Goal: Task Accomplishment & Management: Manage account settings

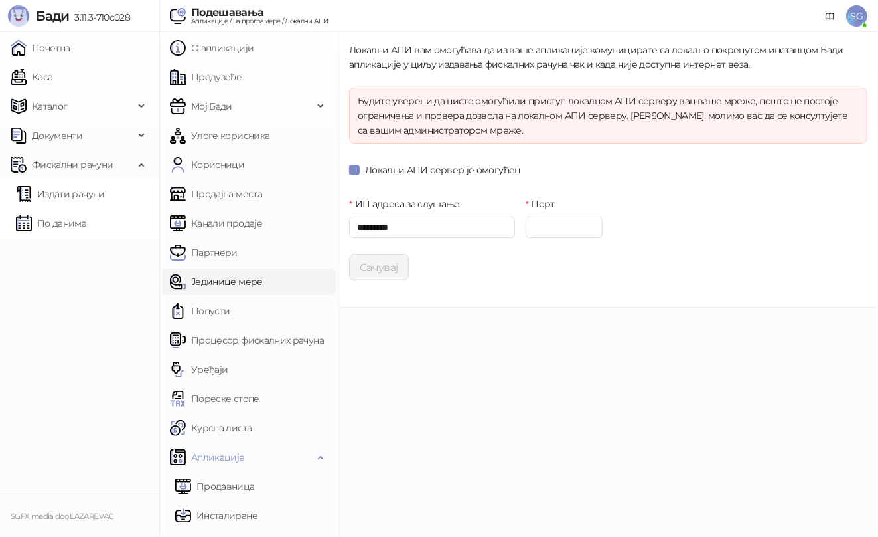
scroll to position [112, 0]
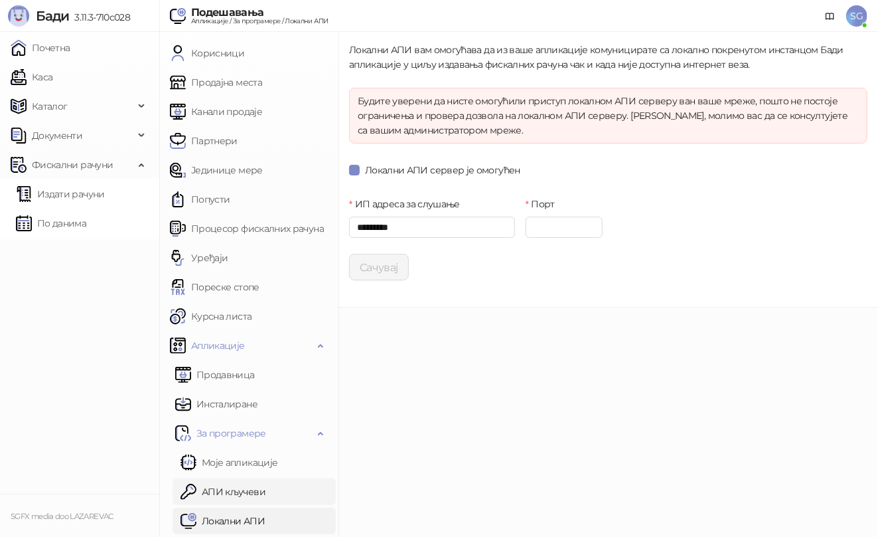
click at [234, 489] on link "АПИ кључеви" at bounding box center [223, 491] width 85 height 27
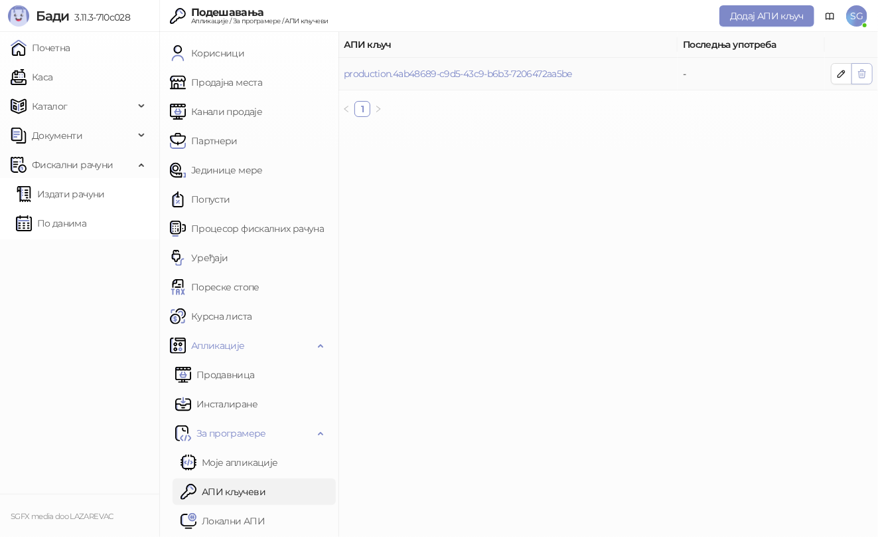
click at [861, 76] on icon "button" at bounding box center [862, 73] width 11 height 11
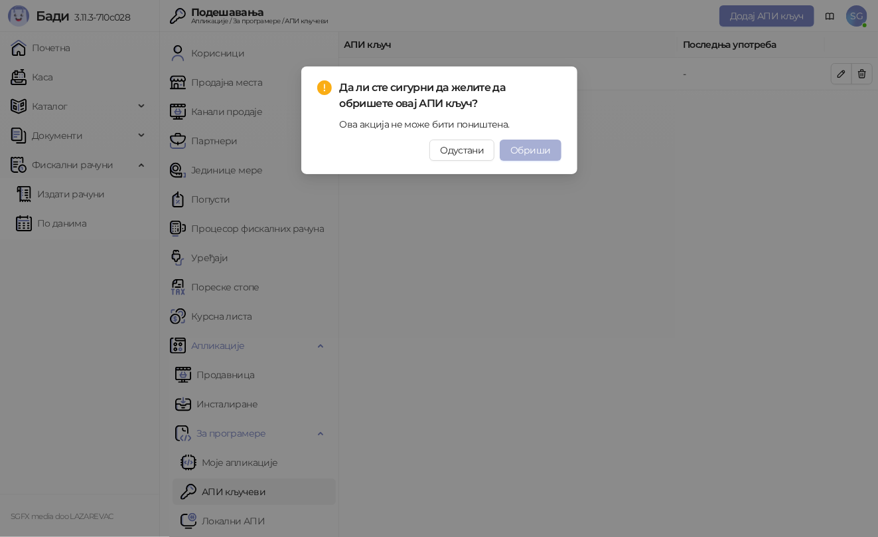
click at [523, 155] on span "Обриши" at bounding box center [531, 150] width 40 height 12
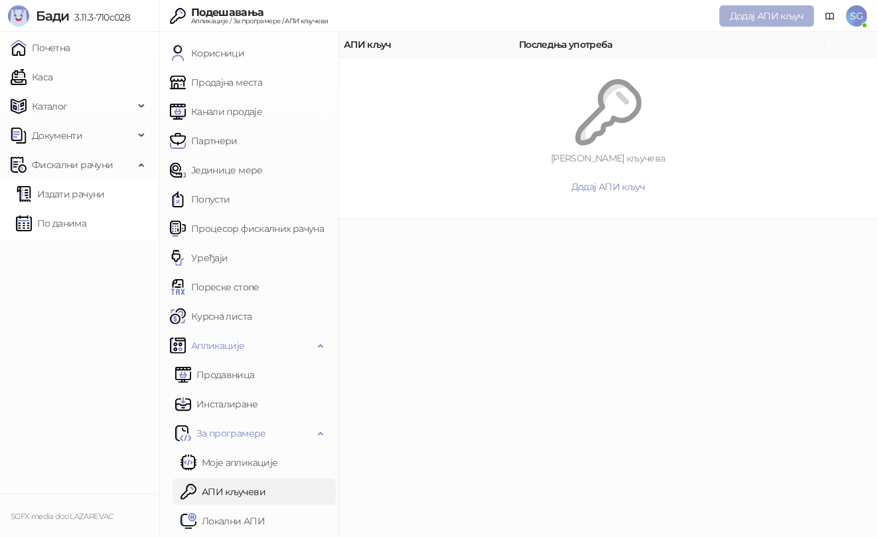
click at [761, 24] on button "Додај АПИ кључ" at bounding box center [767, 15] width 95 height 21
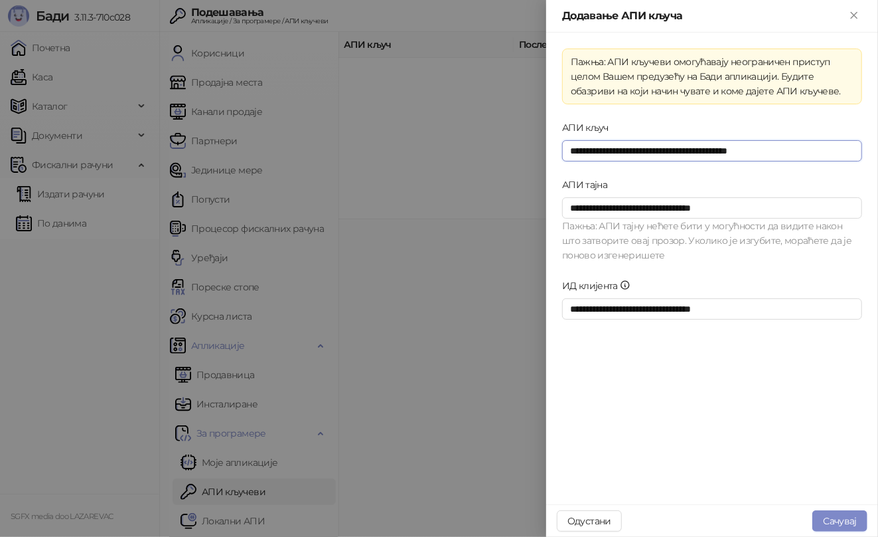
drag, startPoint x: 818, startPoint y: 149, endPoint x: 502, endPoint y: 141, distance: 316.1
click at [505, 142] on div "**********" at bounding box center [439, 268] width 878 height 537
drag, startPoint x: 692, startPoint y: 203, endPoint x: 430, endPoint y: 210, distance: 261.7
click at [467, 207] on div "**********" at bounding box center [439, 268] width 878 height 537
click at [752, 305] on input "**********" at bounding box center [712, 308] width 300 height 21
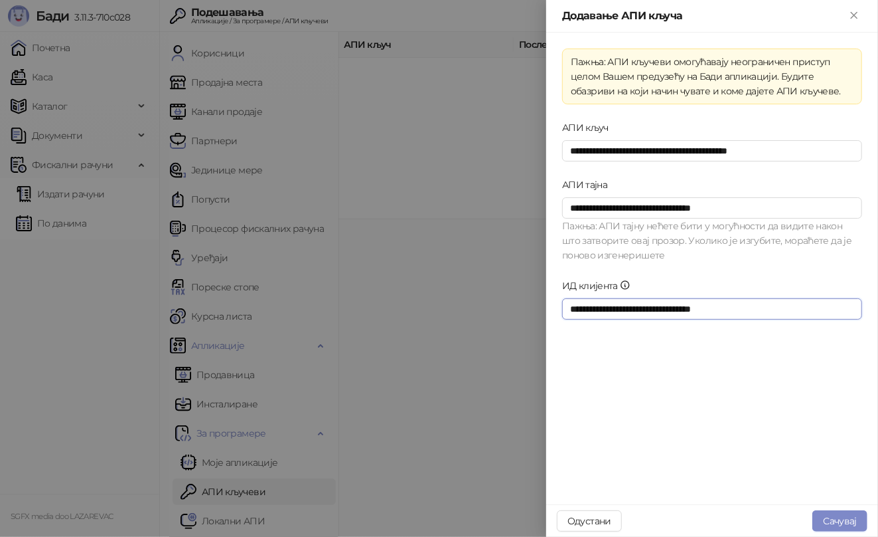
drag, startPoint x: 752, startPoint y: 305, endPoint x: 487, endPoint y: 311, distance: 265.0
click at [487, 311] on div "**********" at bounding box center [439, 268] width 878 height 537
click at [829, 525] on button "Сачувај" at bounding box center [840, 520] width 55 height 21
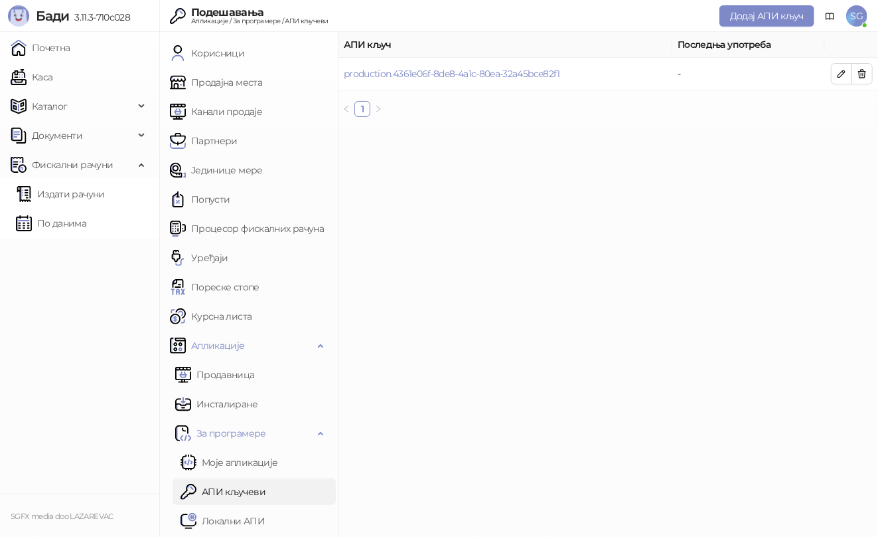
click at [471, 260] on main "АПИ кључ Последња употреба production.4361e06f-8de8-4a1c-80ea-32a45bce82f1 - 1" at bounding box center [609, 284] width 540 height 505
click at [91, 122] on span "Документи" at bounding box center [73, 135] width 124 height 27
click at [862, 17] on span "SG" at bounding box center [857, 15] width 21 height 21
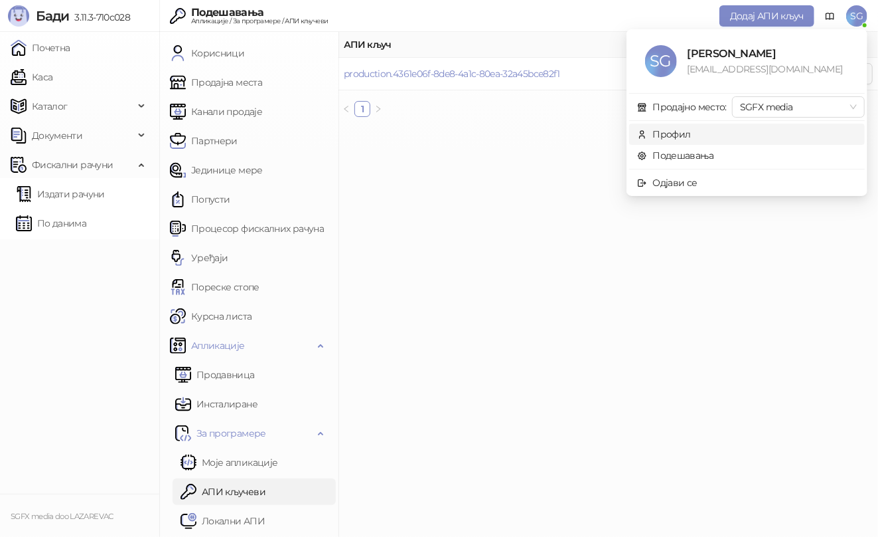
click at [713, 143] on li "Профил" at bounding box center [747, 134] width 236 height 21
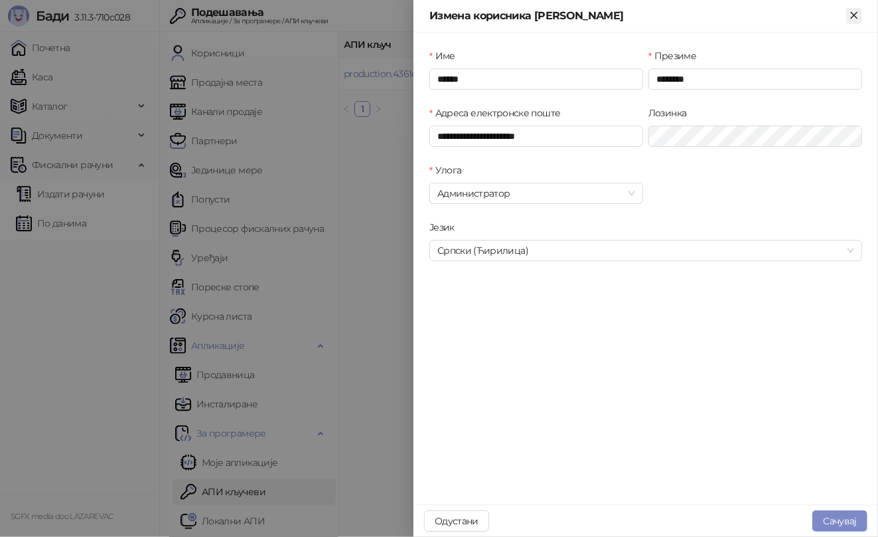
click at [854, 15] on icon "Close" at bounding box center [854, 15] width 6 height 6
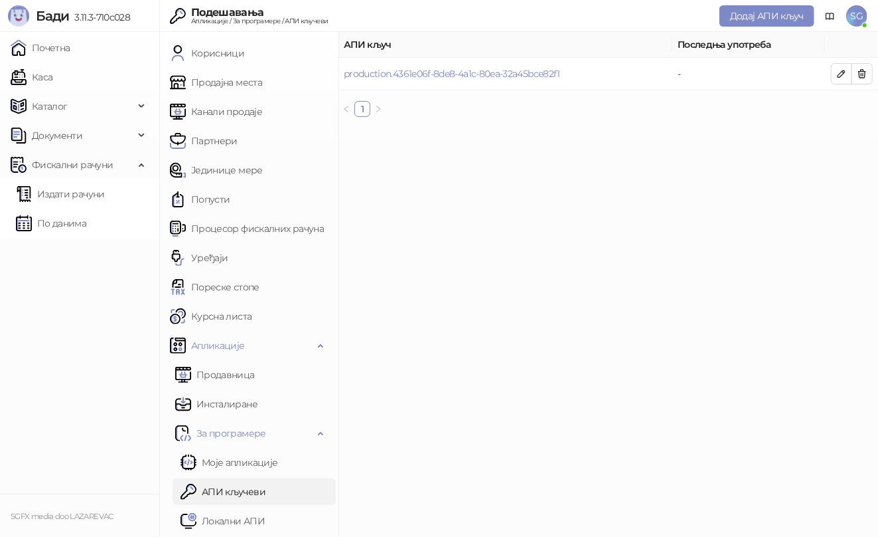
click at [854, 15] on span "SG" at bounding box center [857, 15] width 21 height 21
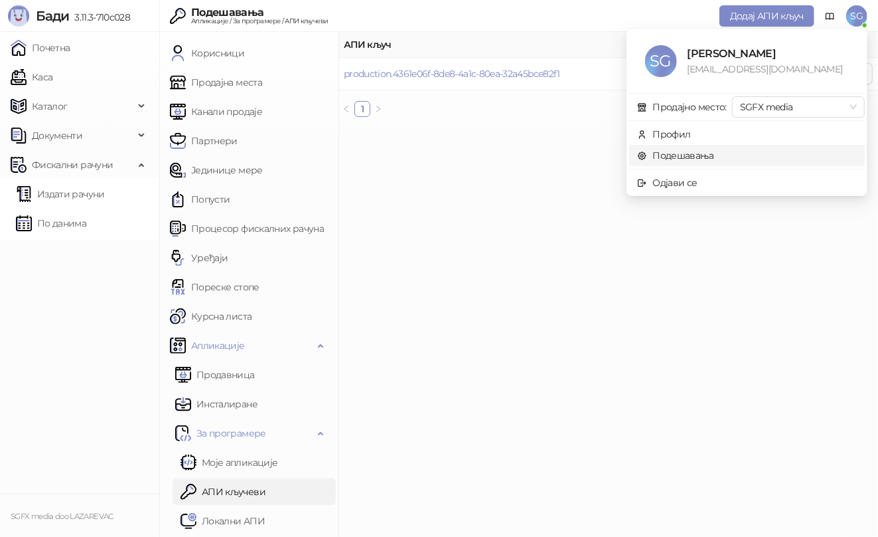
click at [714, 149] on link "Подешавања" at bounding box center [675, 155] width 77 height 12
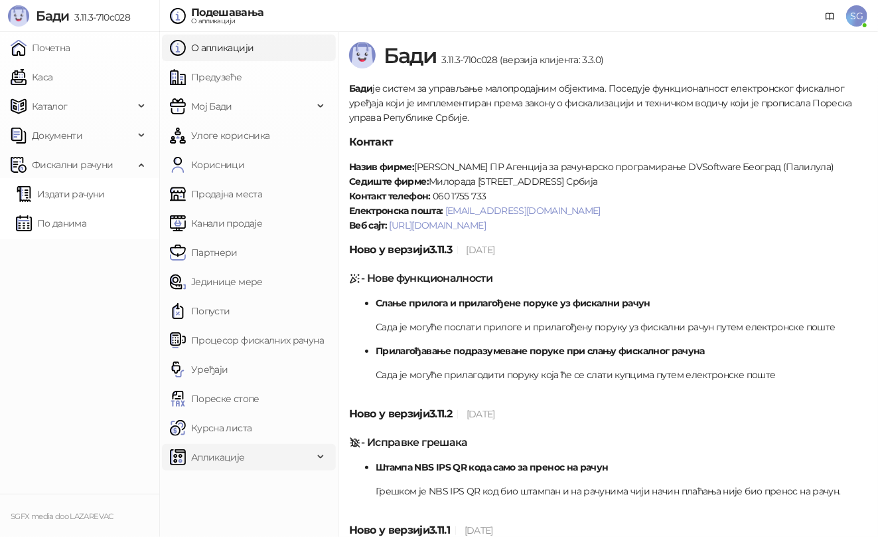
click at [256, 451] on span "Апликације" at bounding box center [241, 457] width 143 height 27
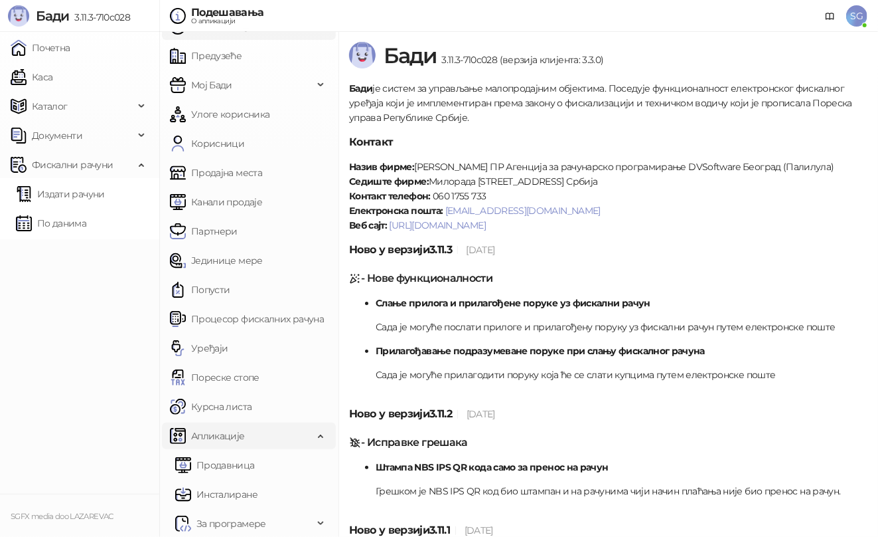
scroll to position [24, 0]
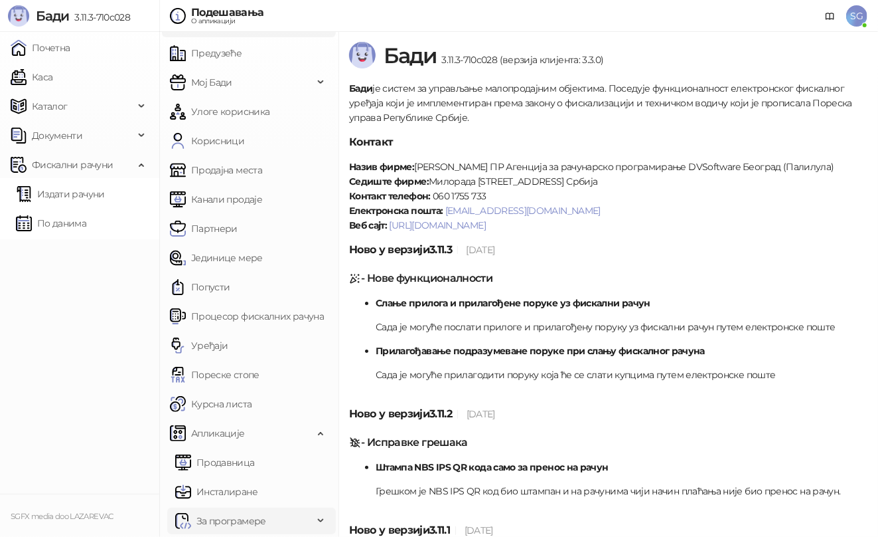
click at [250, 523] on span "За програмере" at bounding box center [232, 520] width 70 height 27
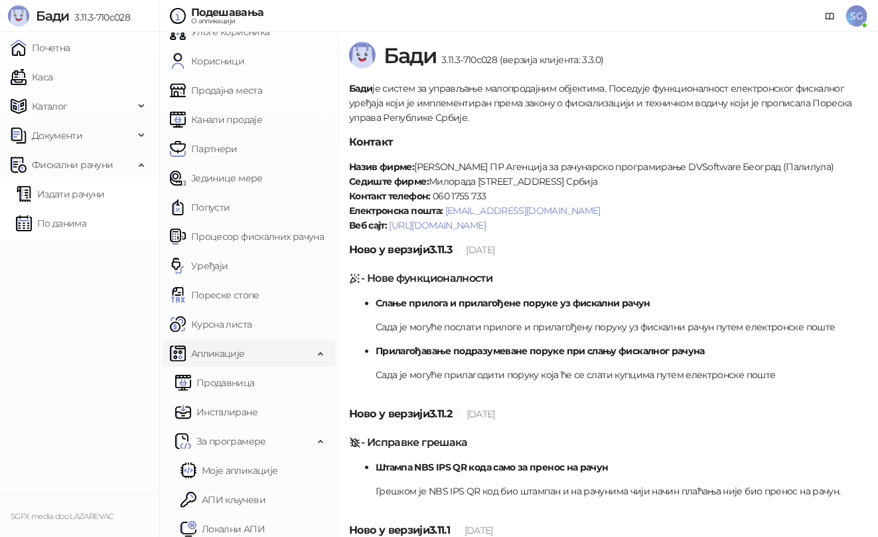
scroll to position [112, 0]
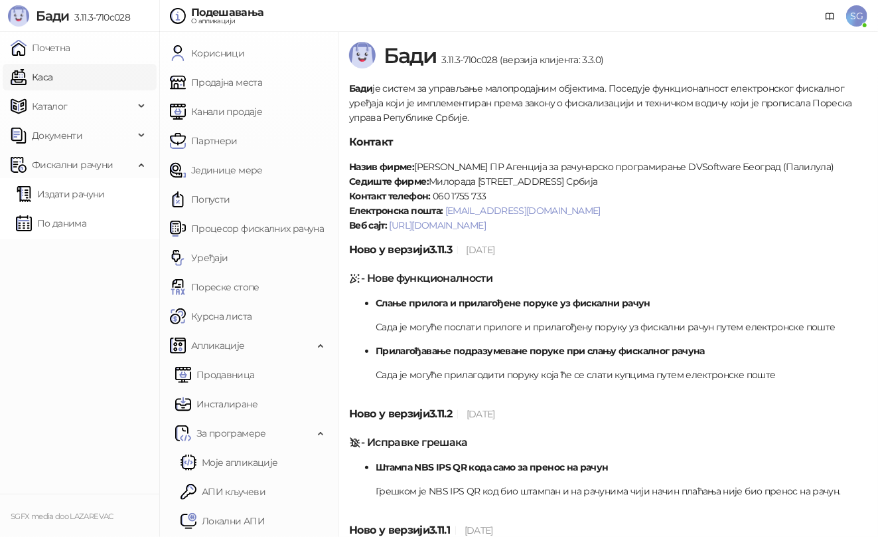
click at [52, 85] on link "Каса" at bounding box center [32, 77] width 42 height 27
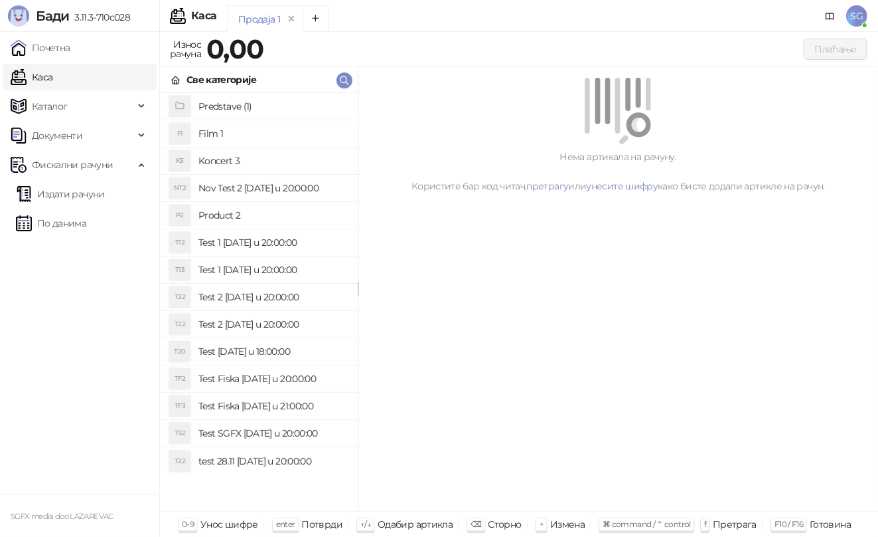
click at [461, 471] on div "Нема артикала на рачуну. Користите бар код читач, претрагу или унесите шифру ка…" at bounding box center [619, 289] width 520 height 444
click at [559, 466] on div "Нема артикала на рачуну. Користите бар код читач, претрагу или унесите шифру ка…" at bounding box center [619, 289] width 520 height 444
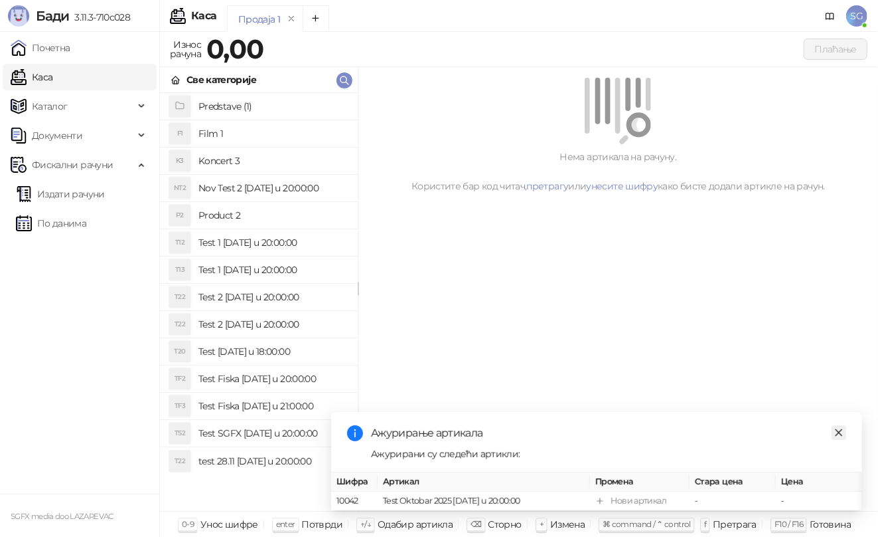
click at [837, 428] on icon "close" at bounding box center [839, 431] width 7 height 7
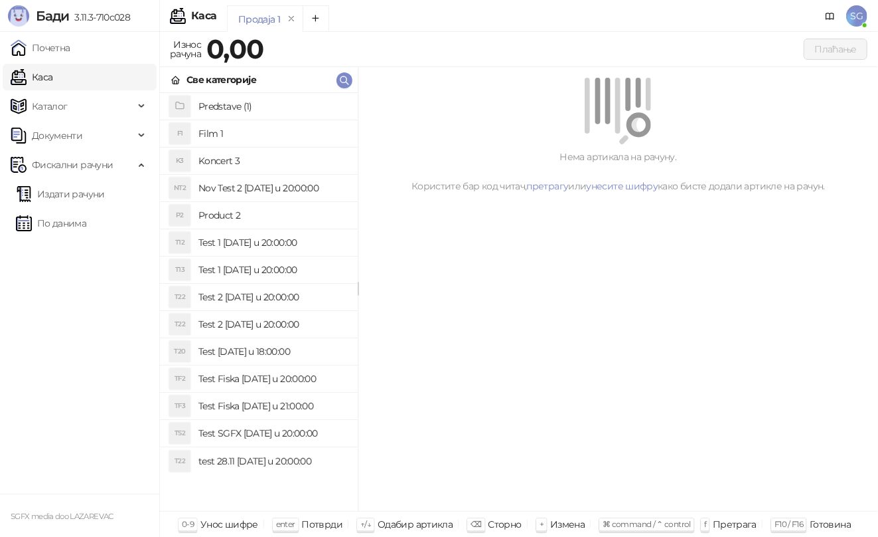
click at [857, 24] on span "SG" at bounding box center [857, 15] width 21 height 21
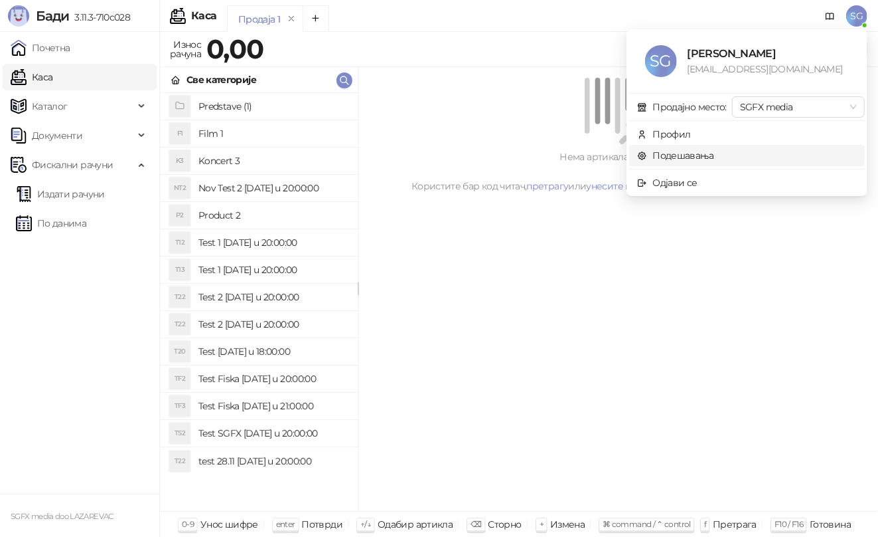
click at [714, 156] on link "Подешавања" at bounding box center [675, 155] width 77 height 12
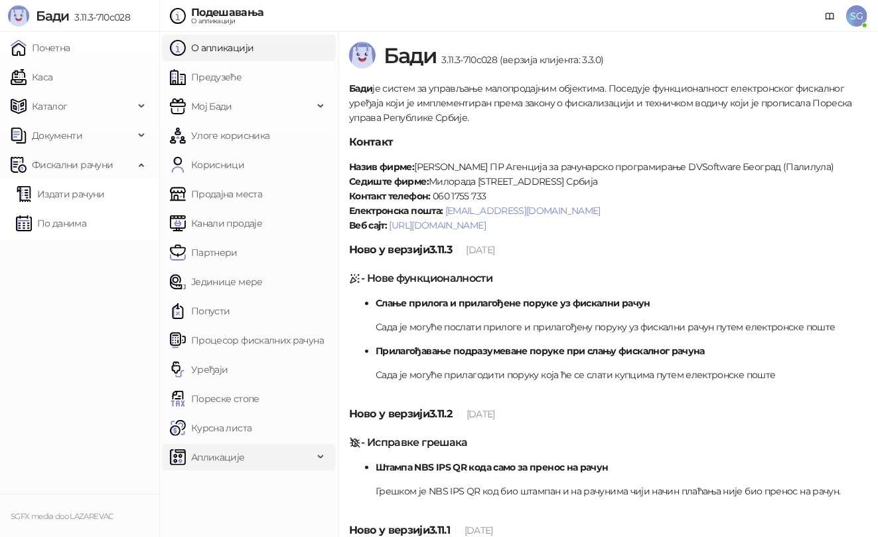
click at [231, 457] on span "Апликације" at bounding box center [218, 457] width 54 height 27
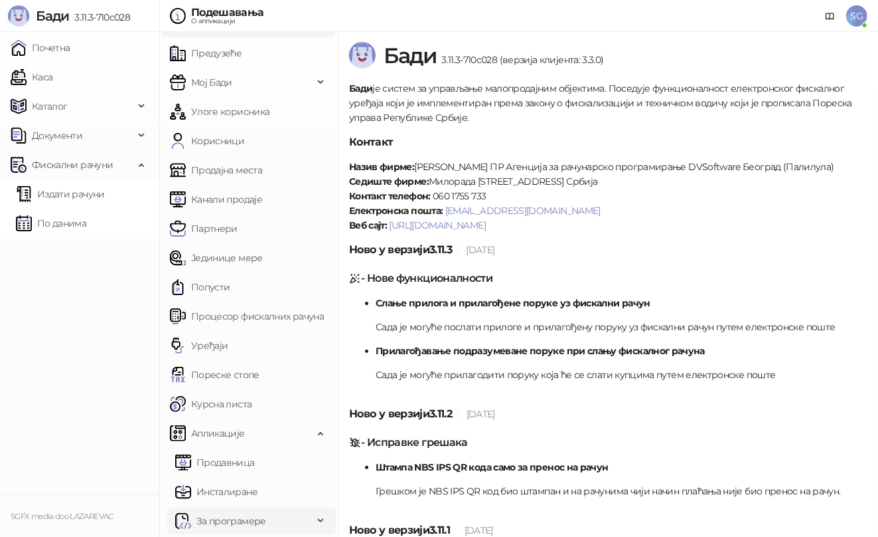
click at [246, 518] on span "За програмере" at bounding box center [232, 520] width 70 height 27
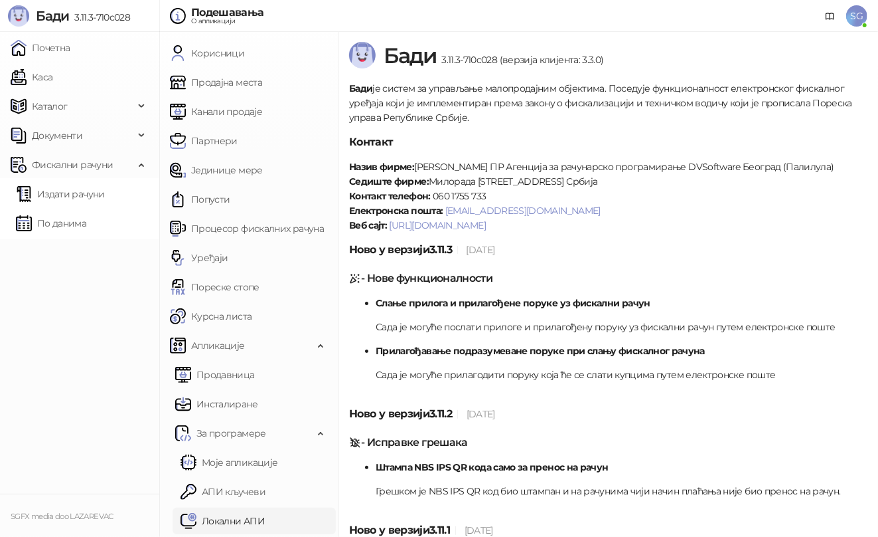
click at [238, 521] on link "Локални АПИ" at bounding box center [223, 520] width 84 height 27
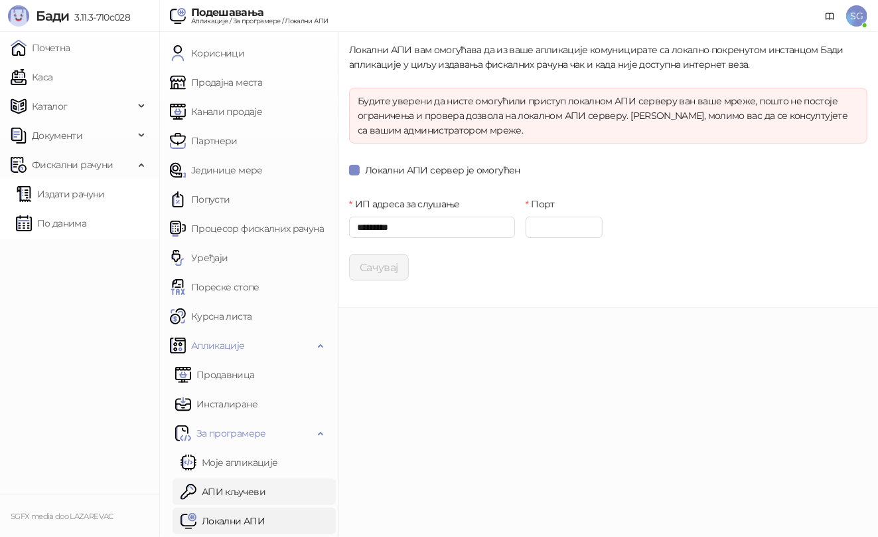
click at [266, 490] on link "АПИ кључеви" at bounding box center [223, 491] width 85 height 27
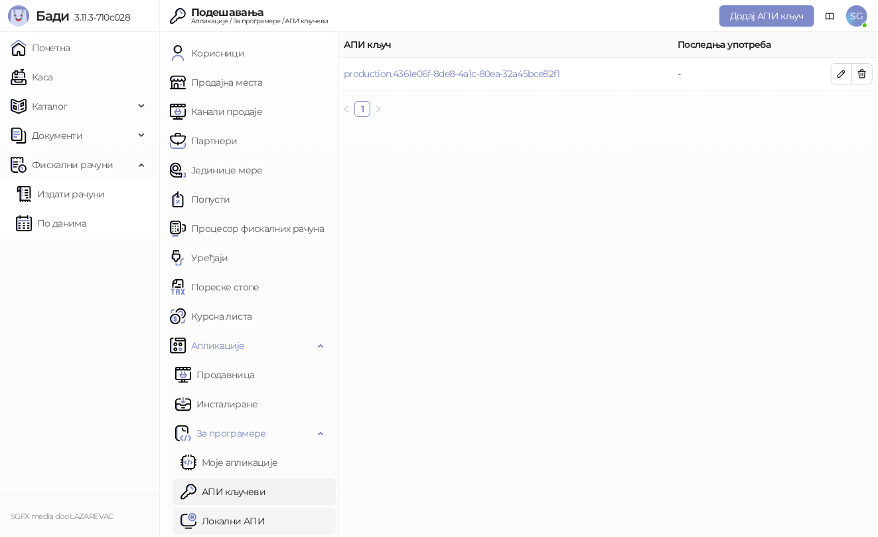
click at [250, 515] on link "Локални АПИ" at bounding box center [223, 520] width 84 height 27
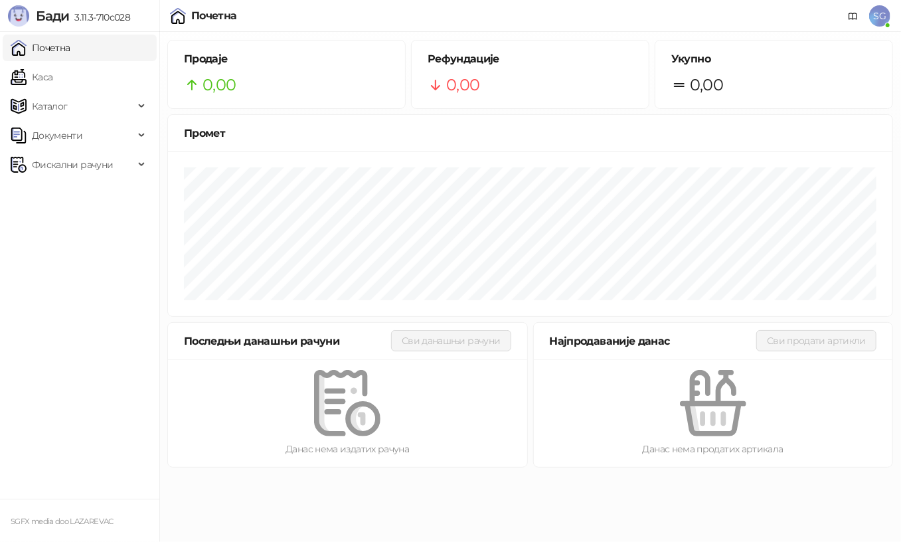
click at [880, 18] on span "SG" at bounding box center [879, 15] width 21 height 21
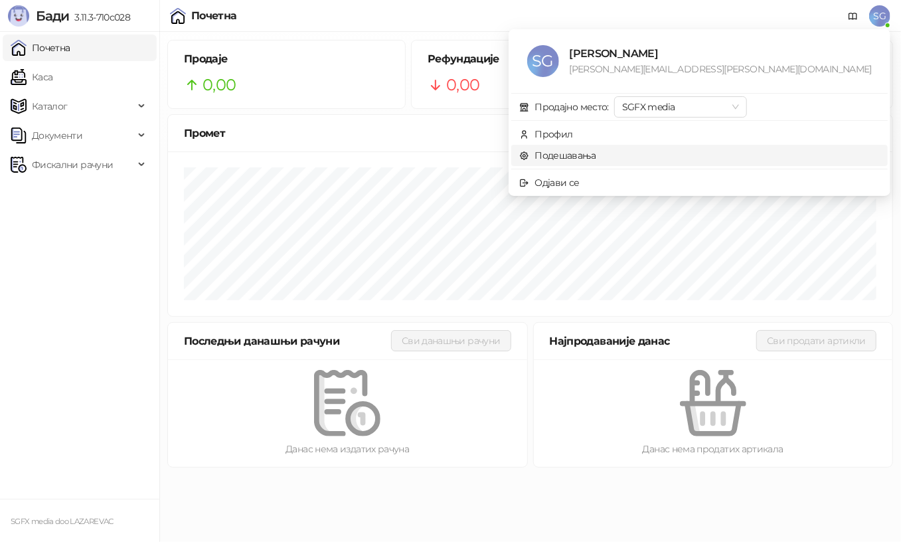
click at [596, 159] on link "Подешавања" at bounding box center [557, 155] width 77 height 12
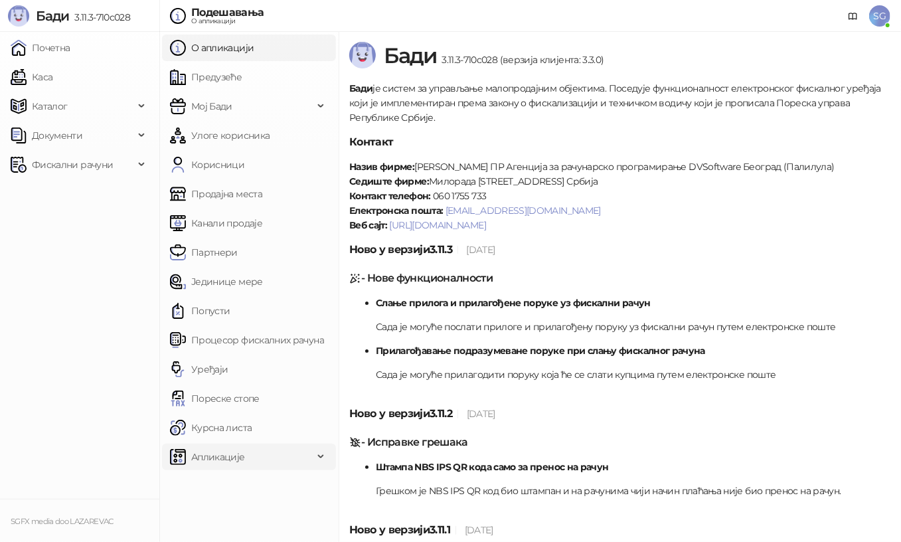
click at [276, 448] on span "Апликације" at bounding box center [241, 457] width 143 height 27
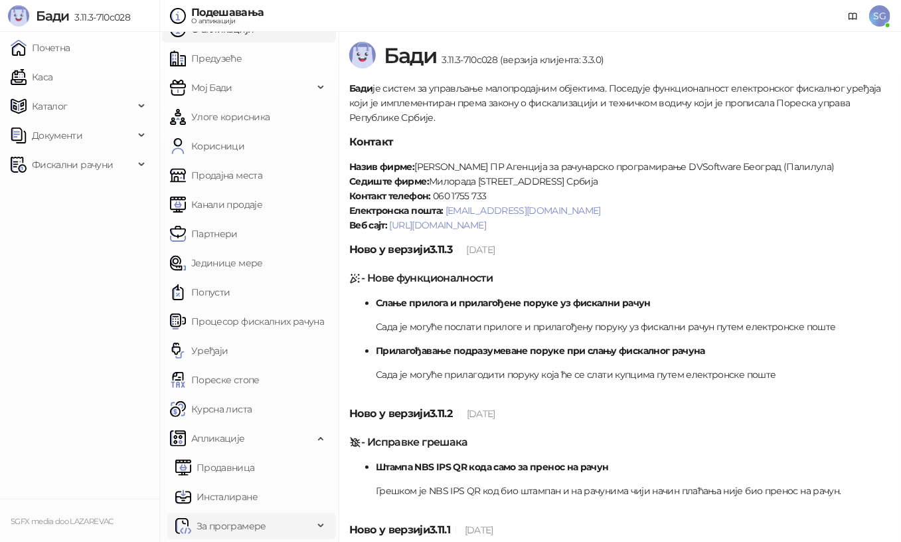
click at [243, 518] on span "За програмере" at bounding box center [232, 526] width 70 height 27
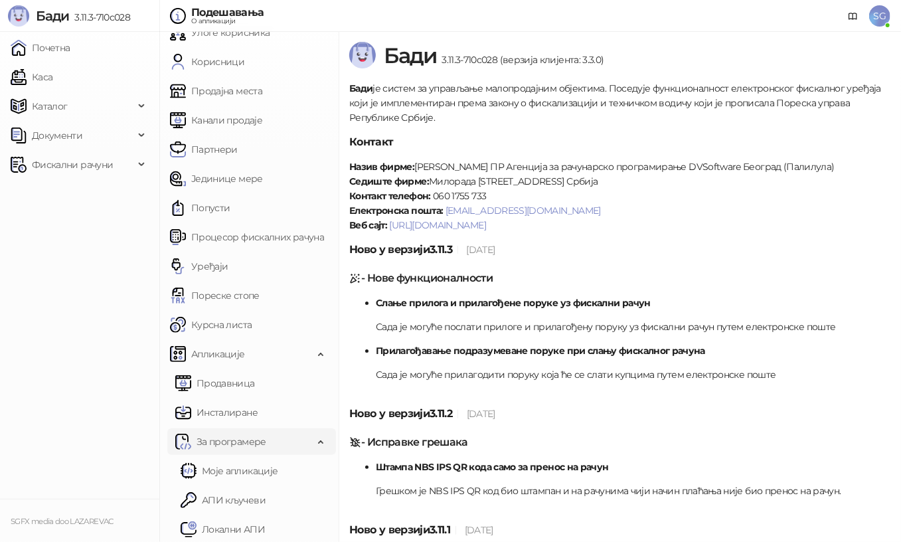
scroll to position [106, 0]
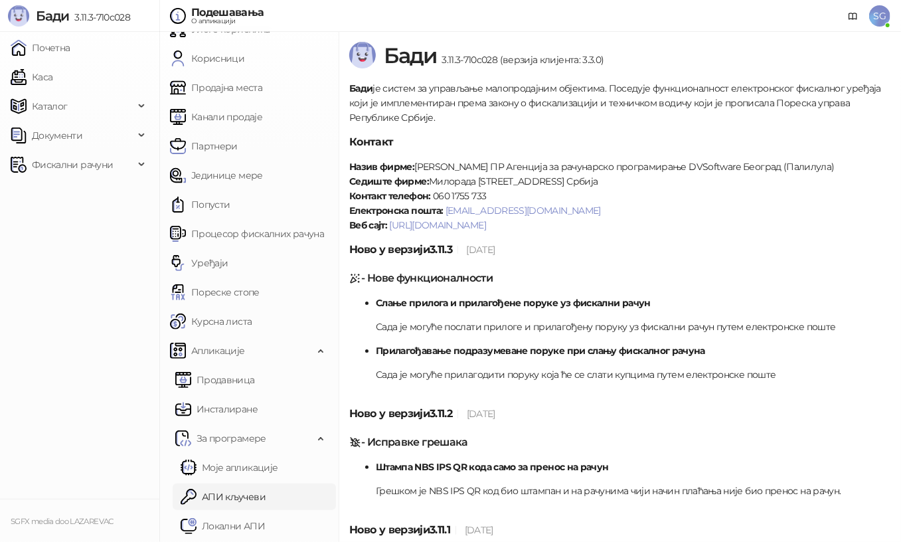
click at [249, 494] on link "АПИ кључеви" at bounding box center [223, 496] width 85 height 27
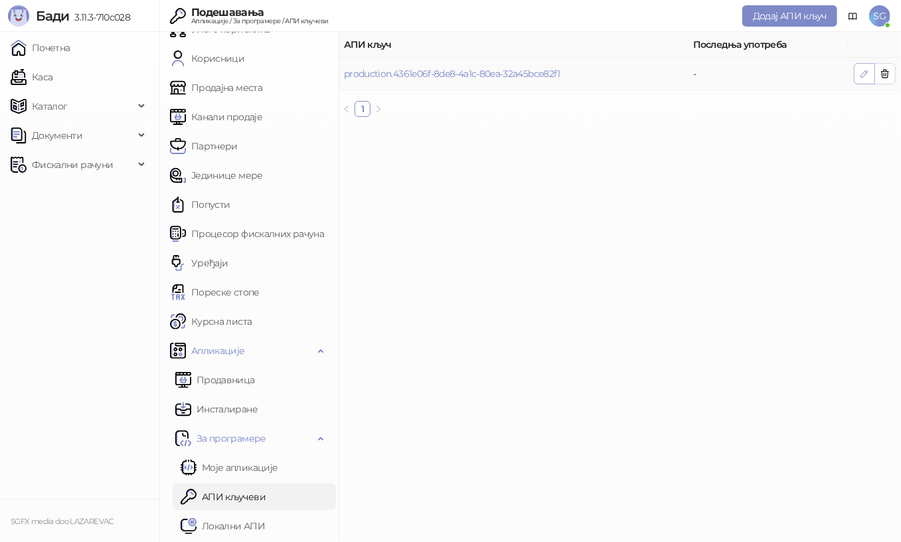
click at [859, 77] on button "button" at bounding box center [864, 73] width 21 height 21
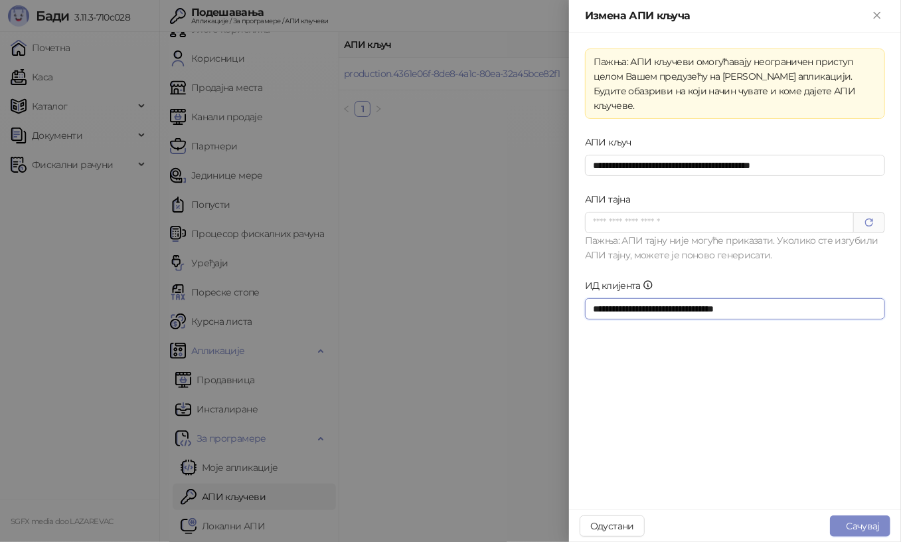
drag, startPoint x: 535, startPoint y: 288, endPoint x: 428, endPoint y: 291, distance: 107.6
click at [493, 290] on div "**********" at bounding box center [450, 271] width 901 height 542
click at [428, 291] on div at bounding box center [450, 271] width 901 height 542
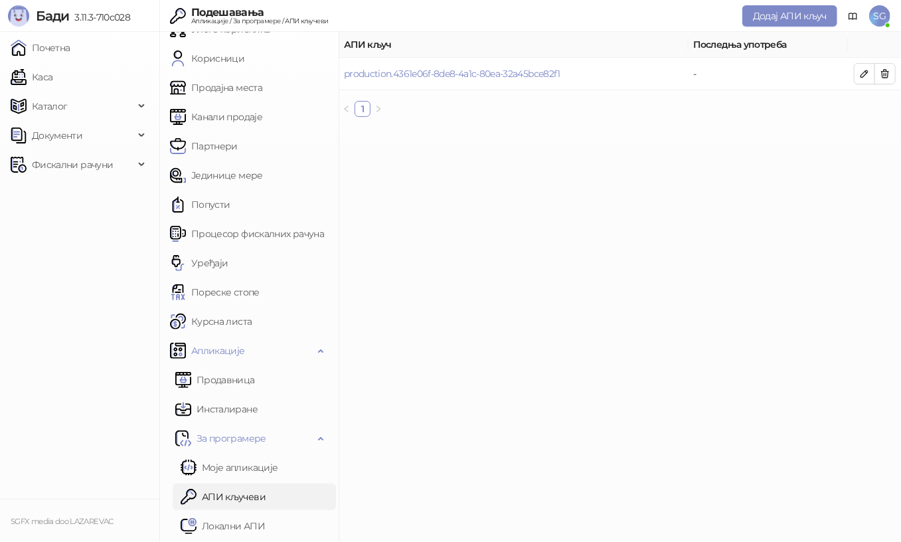
drag, startPoint x: 7, startPoint y: 1, endPoint x: 591, endPoint y: 301, distance: 656.9
click at [592, 301] on main "АПИ кључ Последња употреба production.4361e06f-8de8-4a1c-80ea-32a45bce82f1 - 1" at bounding box center [620, 287] width 562 height 510
drag, startPoint x: 69, startPoint y: 0, endPoint x: 643, endPoint y: 193, distance: 605.8
click at [618, 223] on main "АПИ кључ Последња употреба production.4361e06f-8de8-4a1c-80ea-32a45bce82f1 - 1" at bounding box center [620, 287] width 562 height 510
click at [786, 108] on ul "1" at bounding box center [620, 109] width 562 height 16
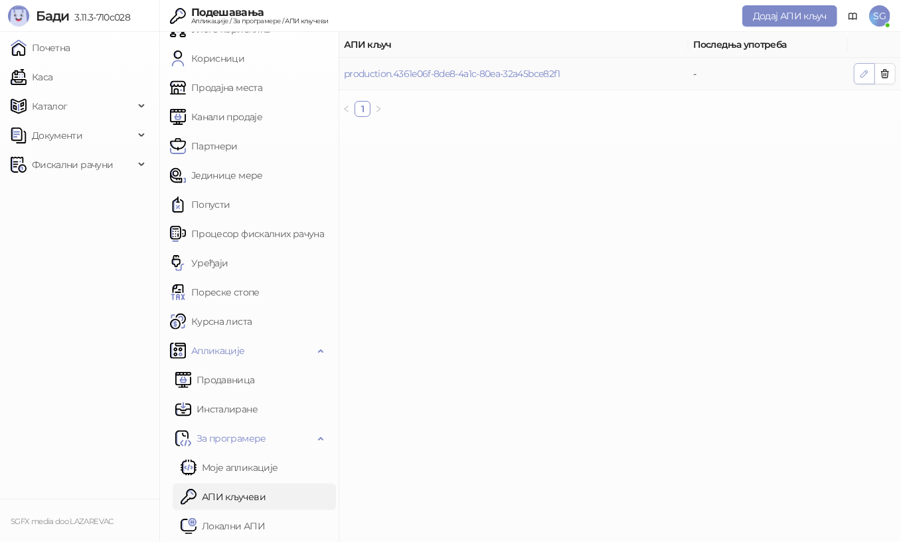
click at [861, 69] on icon "button" at bounding box center [864, 73] width 11 height 11
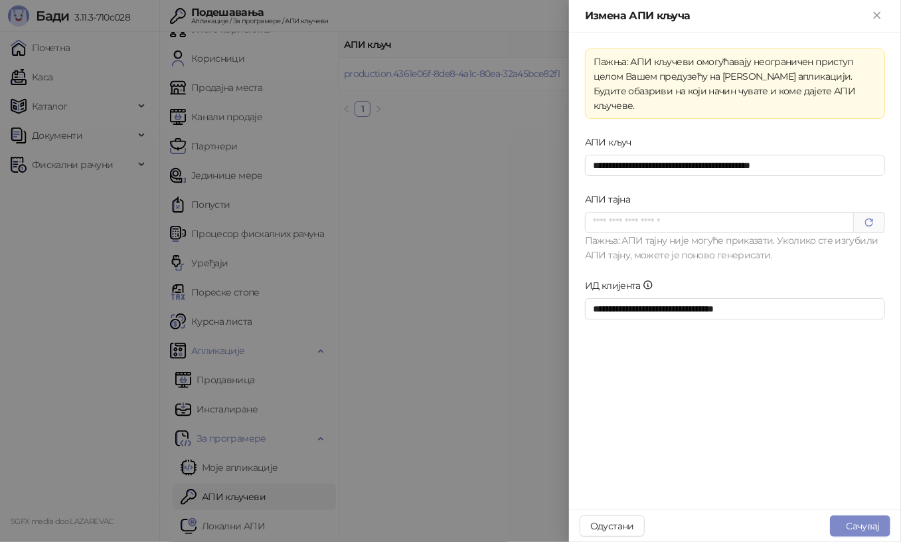
click at [511, 288] on div at bounding box center [450, 271] width 901 height 542
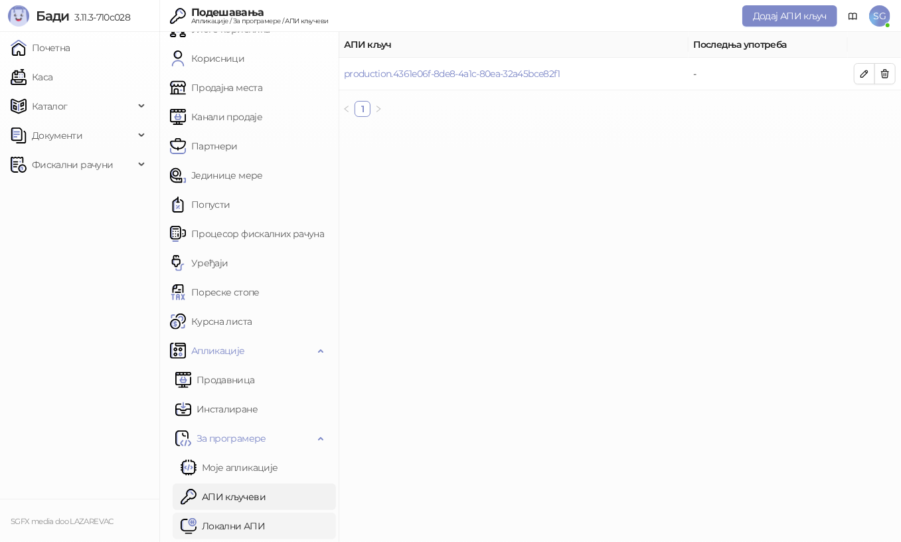
click at [238, 521] on link "Локални АПИ" at bounding box center [223, 526] width 84 height 27
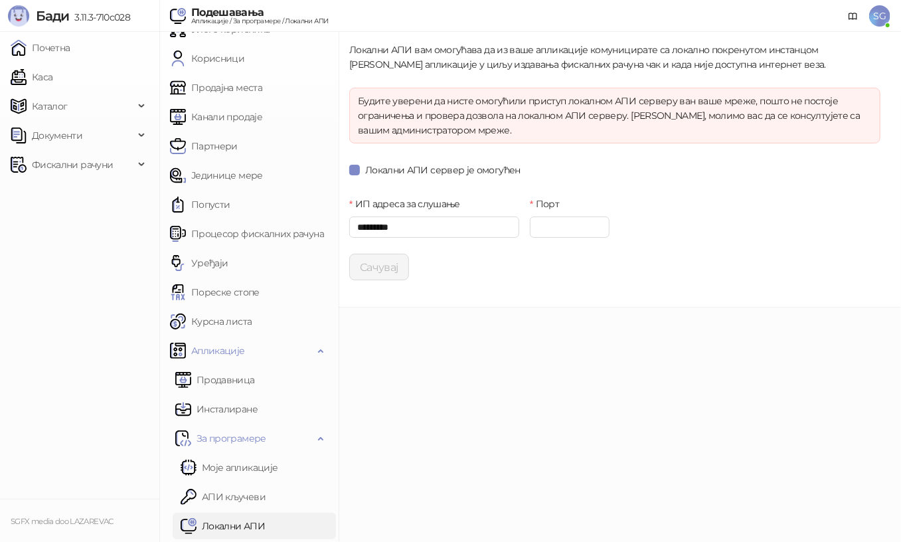
click at [525, 449] on main "Локални АПИ вам омогућава да из ваше апликације комуницирате са локално покрену…" at bounding box center [620, 287] width 562 height 510
click at [52, 77] on link "Каса" at bounding box center [32, 77] width 42 height 27
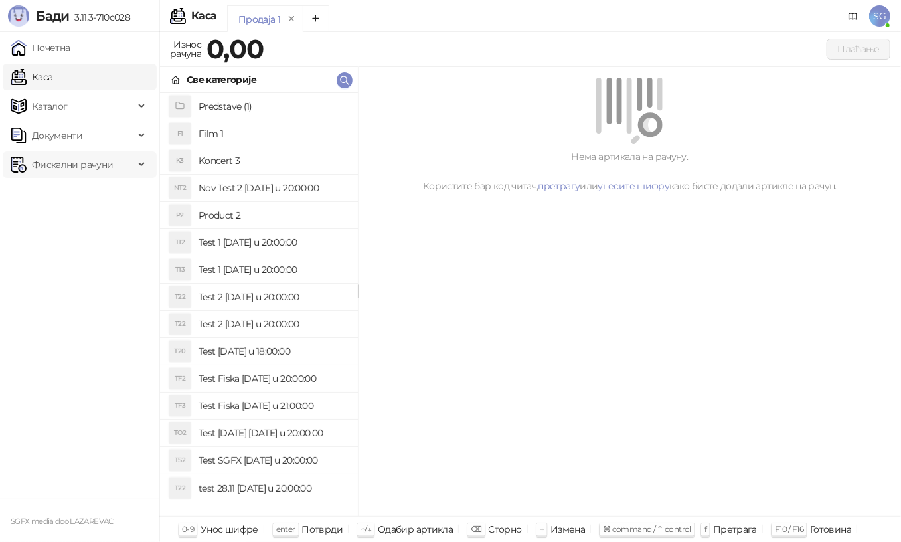
click at [69, 165] on span "Фискални рачуни" at bounding box center [72, 164] width 81 height 27
click at [62, 199] on link "Издати рачуни" at bounding box center [60, 194] width 89 height 27
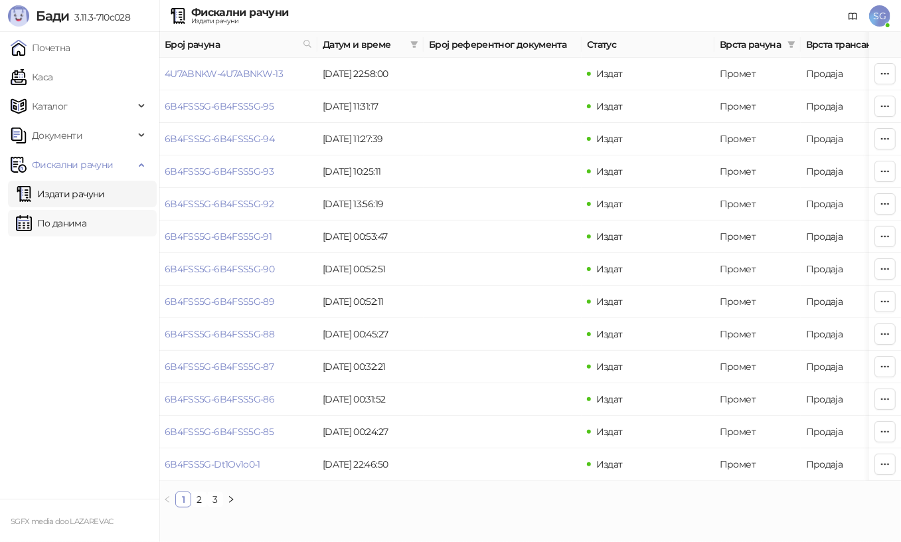
click at [79, 219] on link "По данима" at bounding box center [51, 223] width 70 height 27
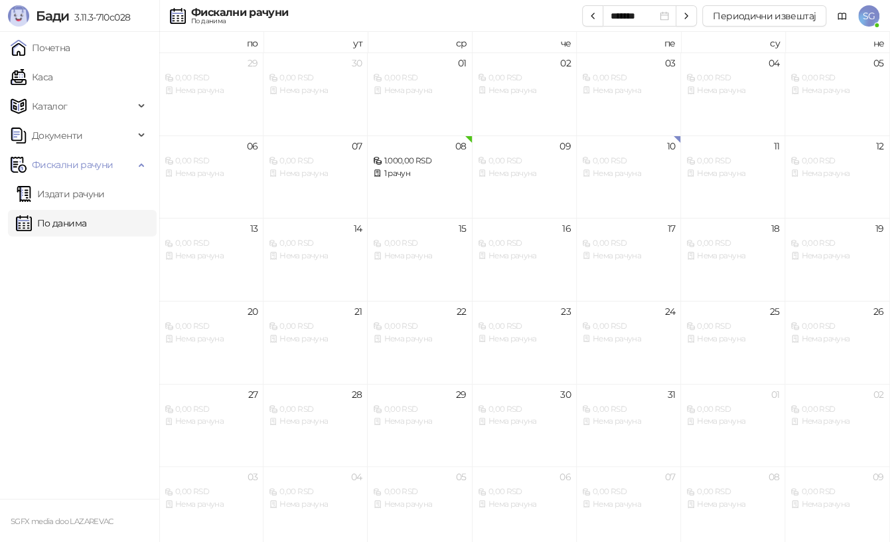
click at [867, 13] on span "SG" at bounding box center [869, 15] width 21 height 21
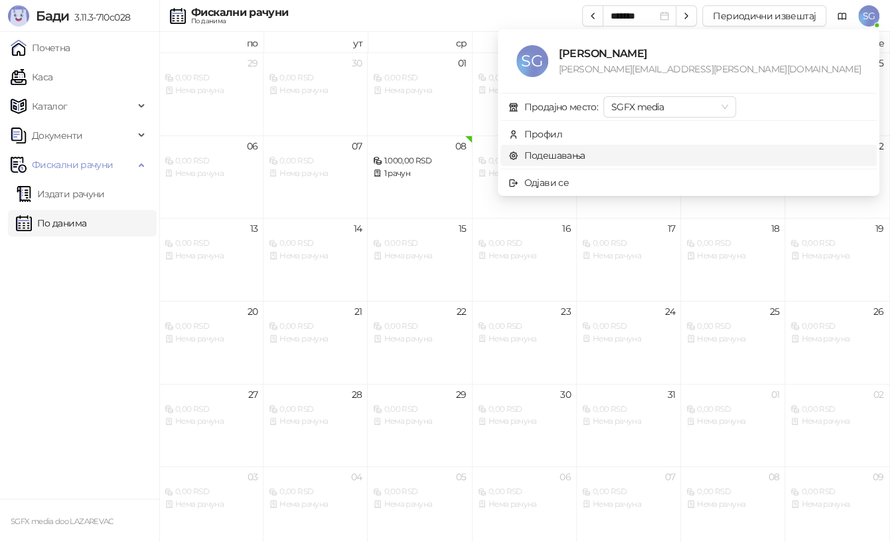
click at [586, 155] on link "Подешавања" at bounding box center [547, 155] width 77 height 12
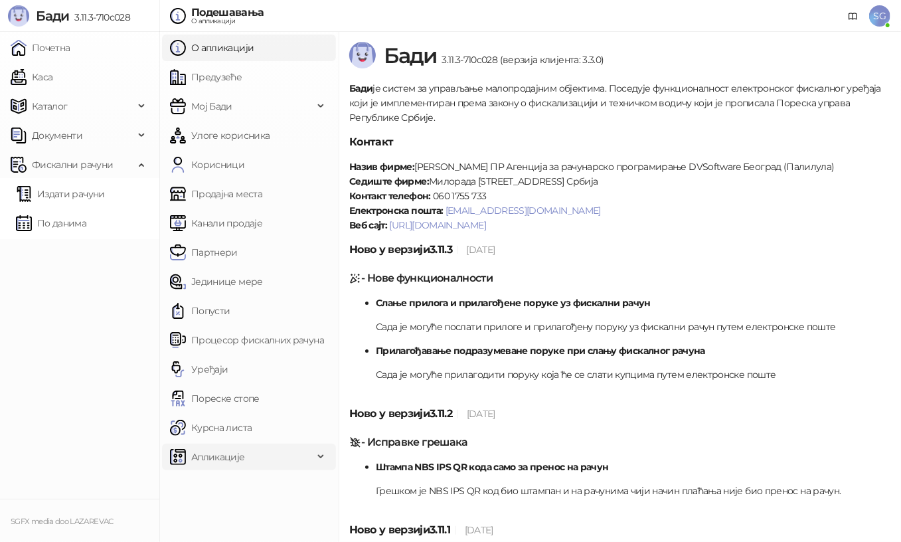
click at [243, 464] on span "Апликације" at bounding box center [218, 457] width 54 height 27
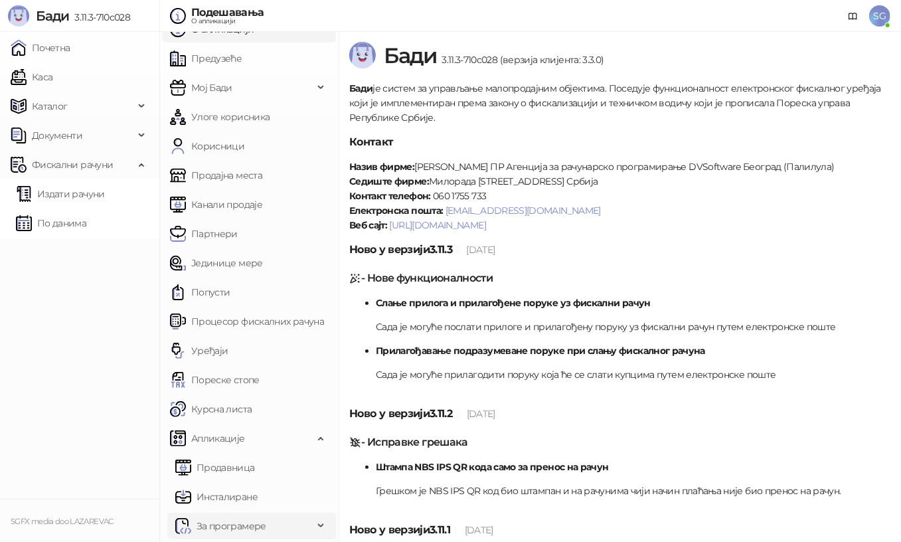
click at [255, 525] on span "За програмере" at bounding box center [232, 526] width 70 height 27
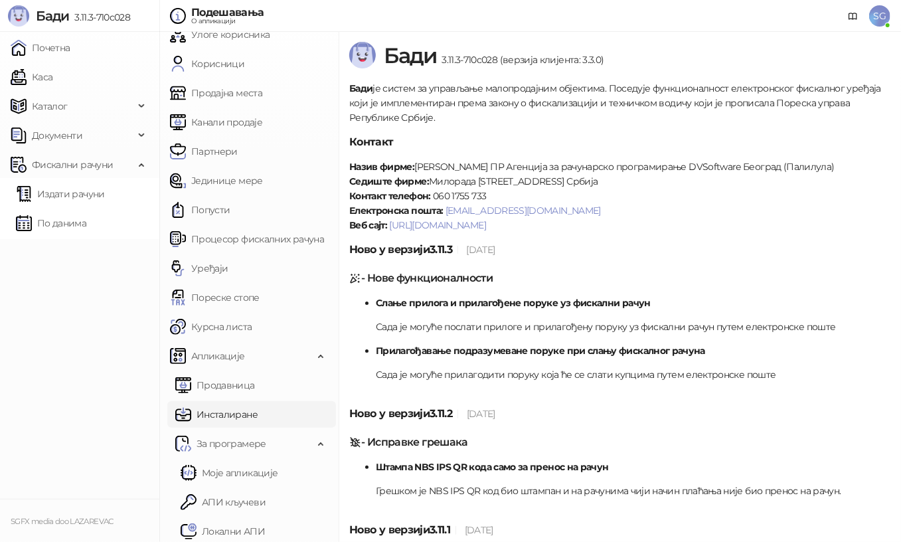
scroll to position [106, 0]
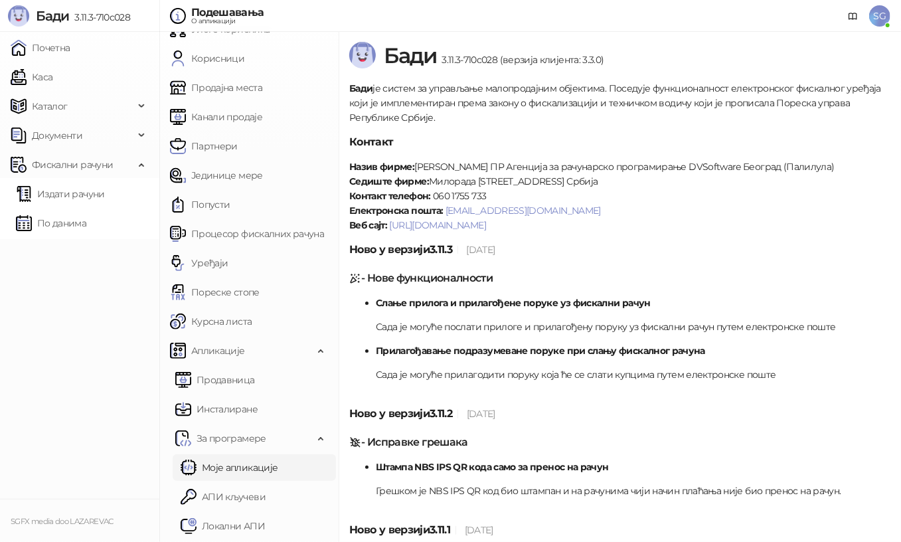
click at [242, 503] on link "АПИ кључеви" at bounding box center [223, 496] width 85 height 27
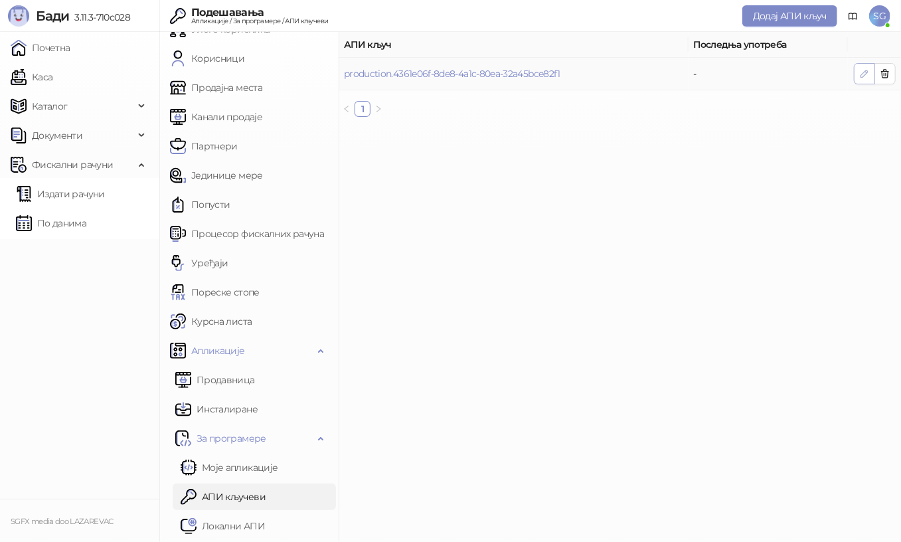
click at [865, 76] on icon "button" at bounding box center [864, 73] width 11 height 11
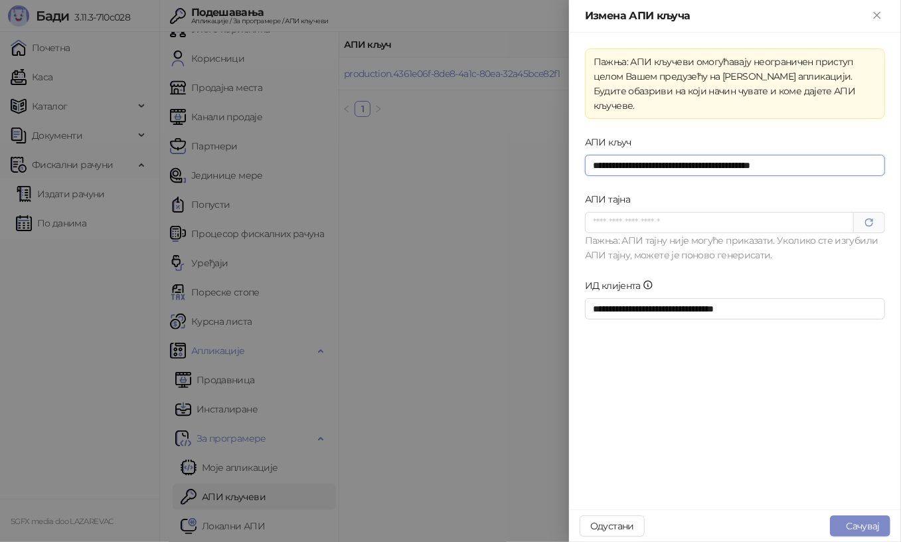
drag, startPoint x: 855, startPoint y: 145, endPoint x: 526, endPoint y: 138, distance: 328.8
click at [526, 138] on div "**********" at bounding box center [450, 271] width 901 height 542
drag, startPoint x: 789, startPoint y: 294, endPoint x: 495, endPoint y: 288, distance: 294.9
click at [486, 288] on div "**********" at bounding box center [450, 271] width 901 height 542
click at [603, 537] on div "Одустани Сачувај" at bounding box center [735, 525] width 332 height 33
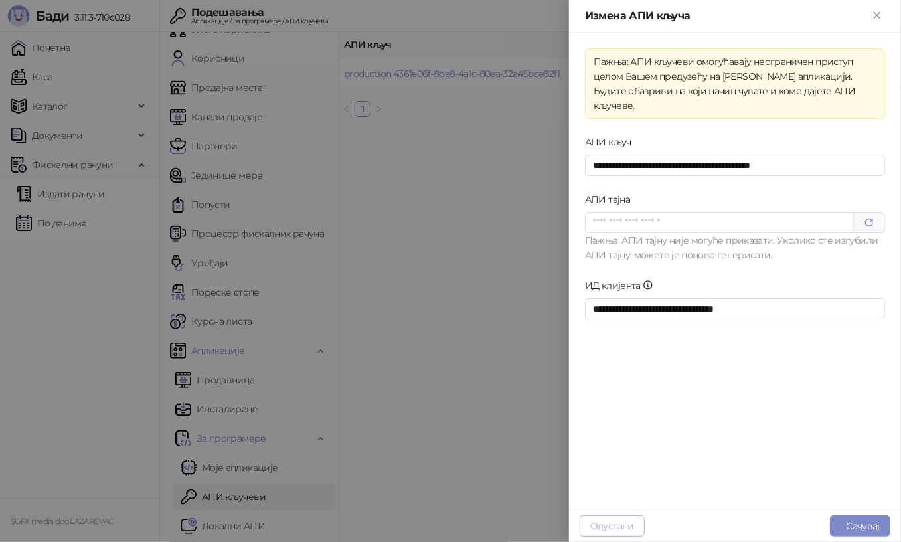
click at [596, 529] on button "Одустани" at bounding box center [612, 525] width 65 height 21
